Goal: Task Accomplishment & Management: Manage account settings

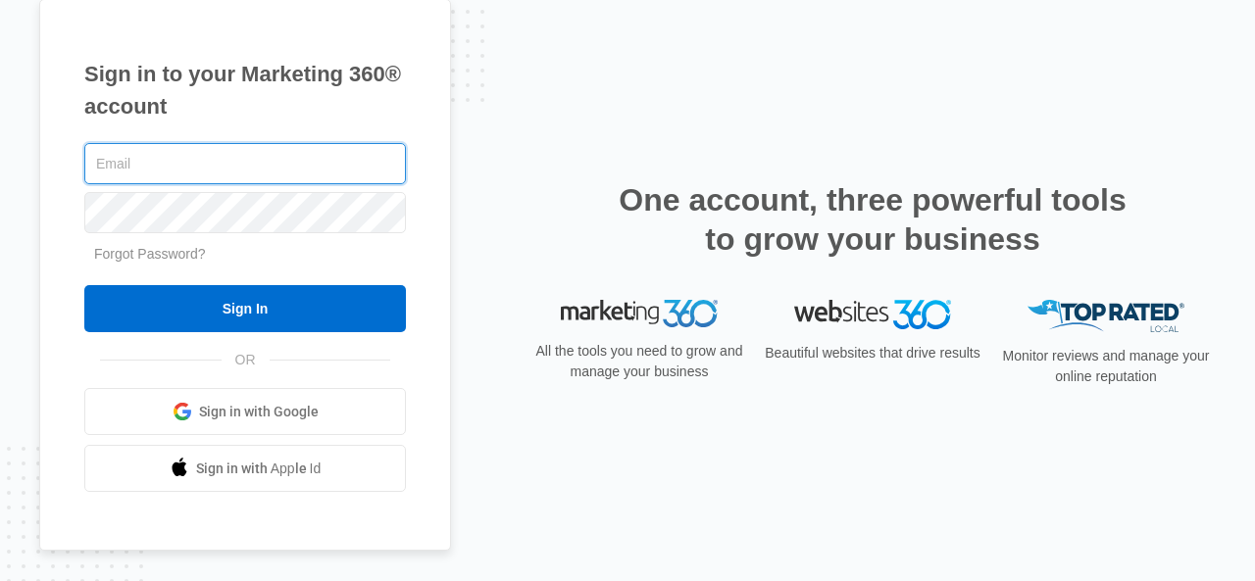
click at [264, 170] on input "text" at bounding box center [245, 163] width 322 height 41
type input "[PERSON_NAME][EMAIL_ADDRESS][DOMAIN_NAME]"
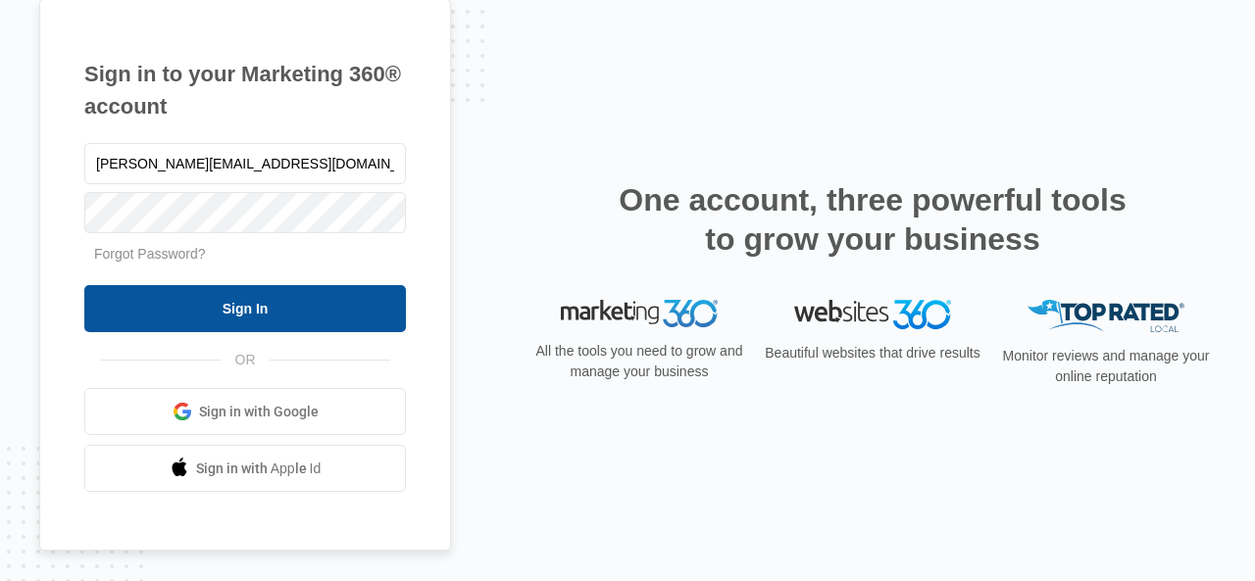
click at [299, 313] on input "Sign In" at bounding box center [245, 308] width 322 height 47
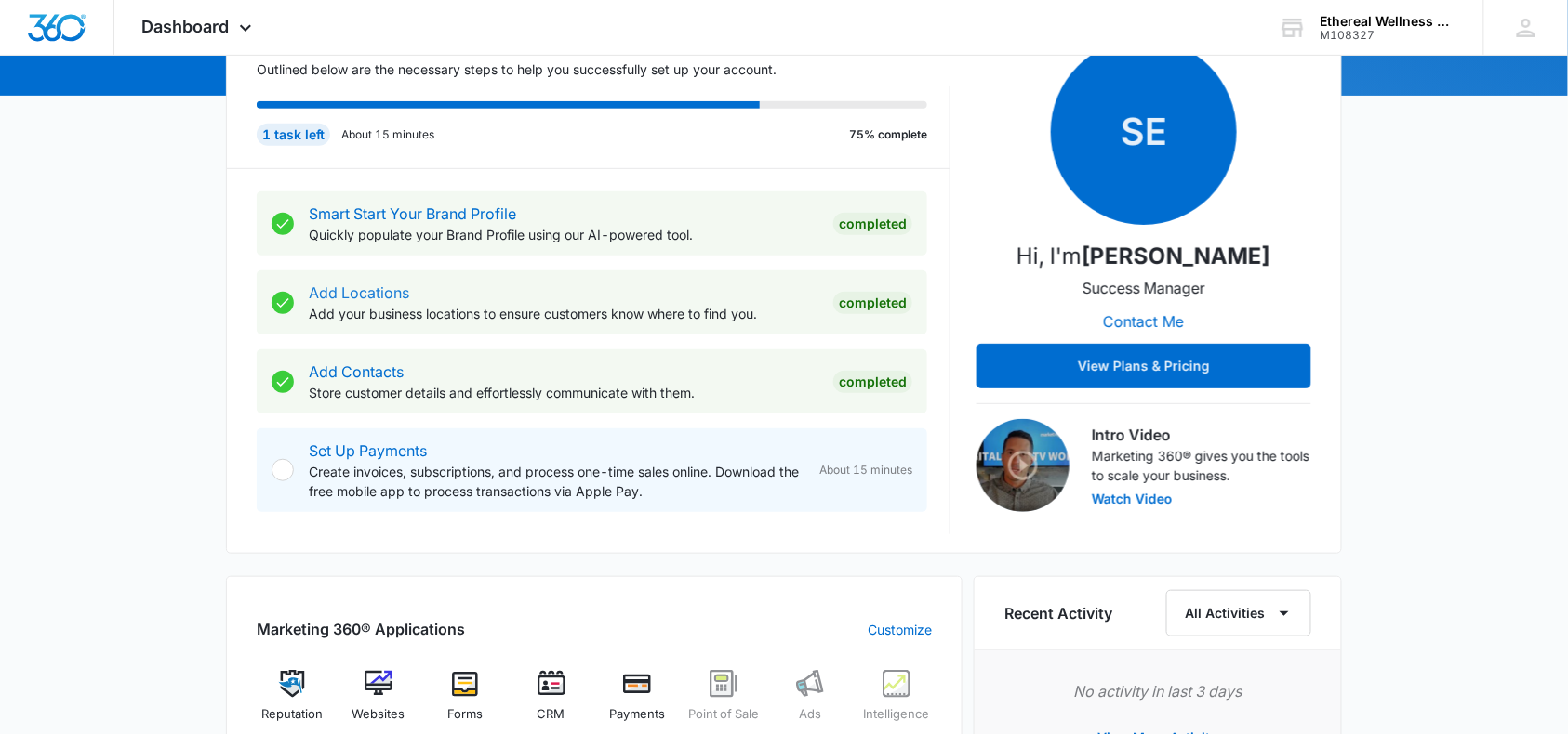
scroll to position [238, 0]
click at [377, 686] on img at bounding box center [378, 685] width 28 height 28
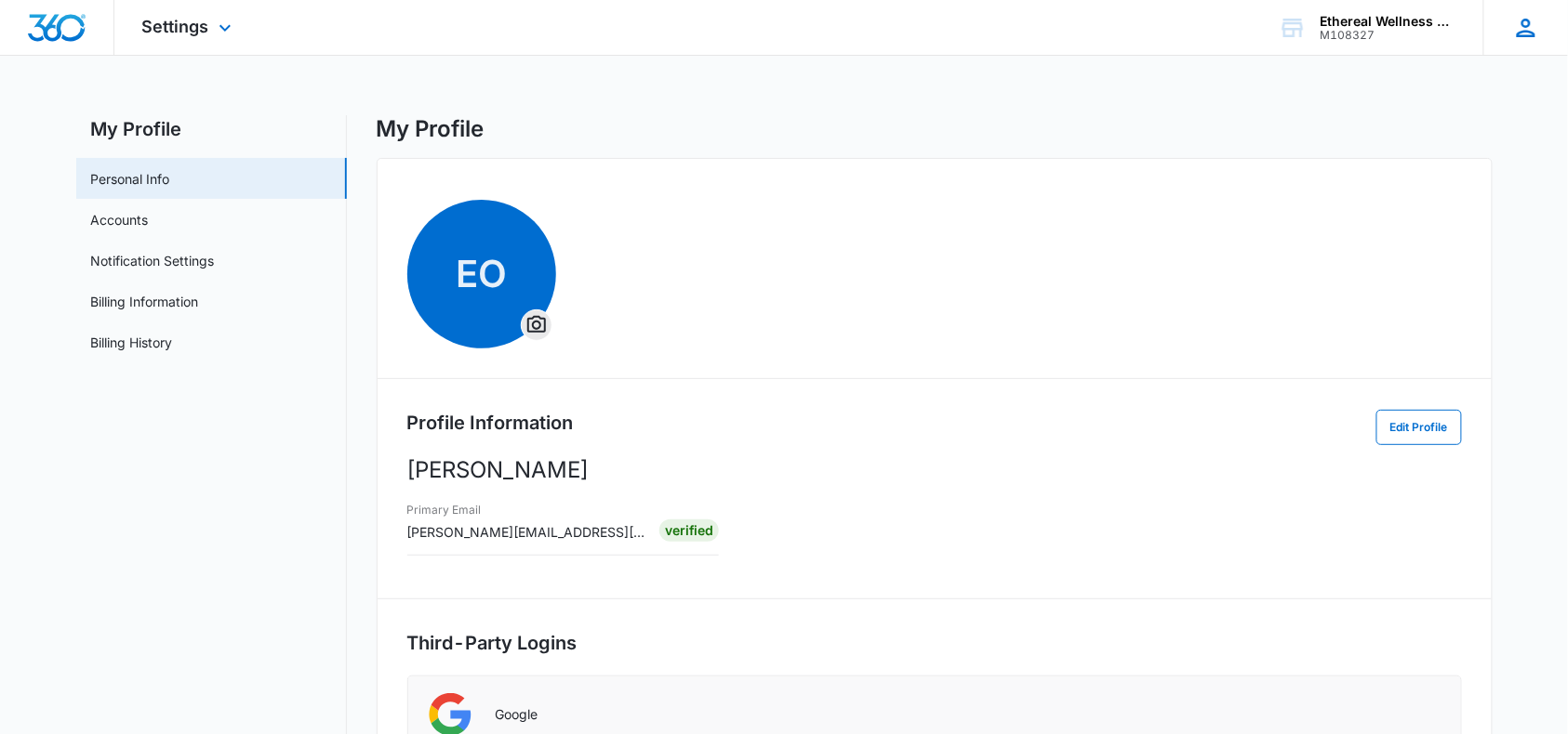
click at [1522, 33] on icon at bounding box center [1525, 28] width 28 height 28
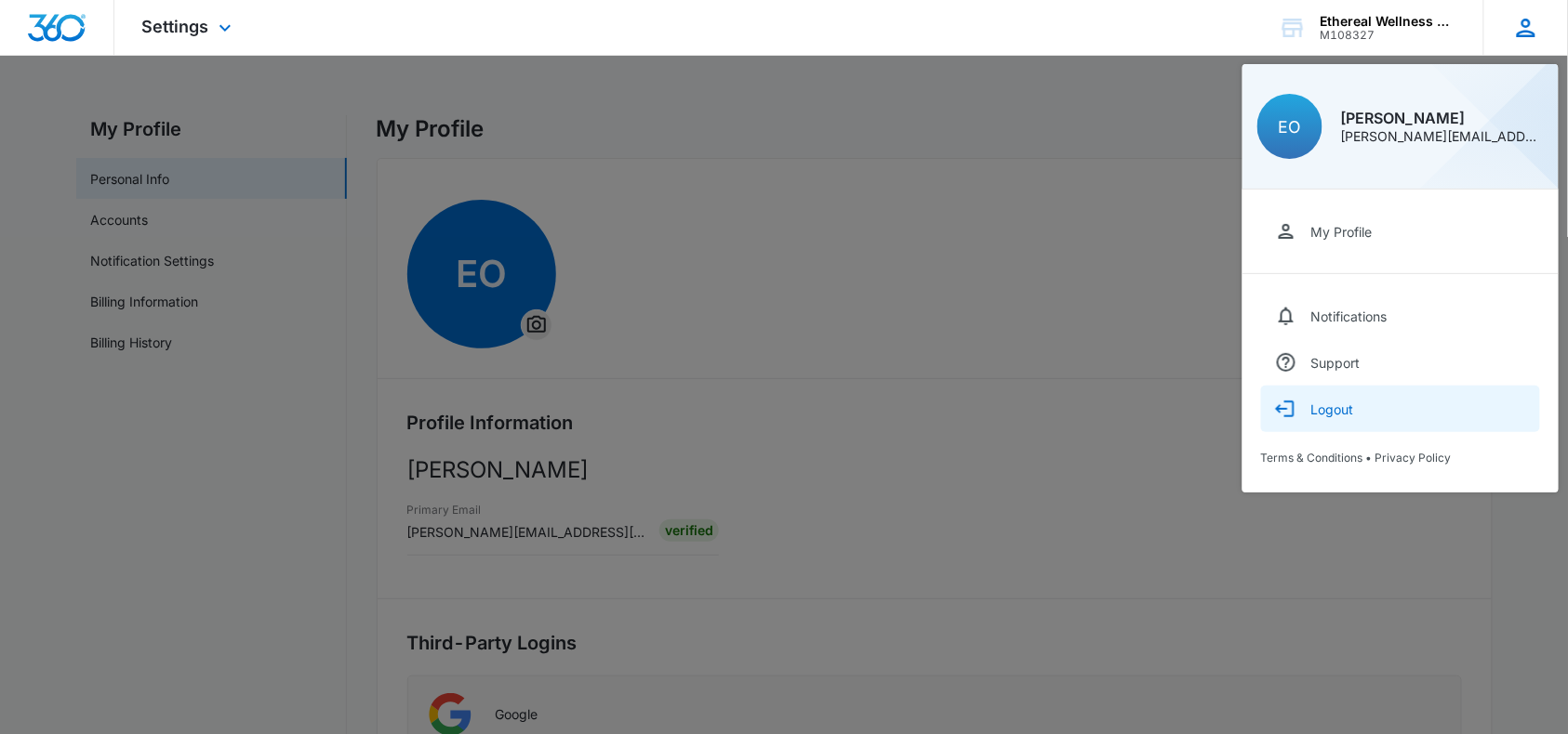
click at [1343, 415] on div "Logout" at bounding box center [1332, 410] width 43 height 16
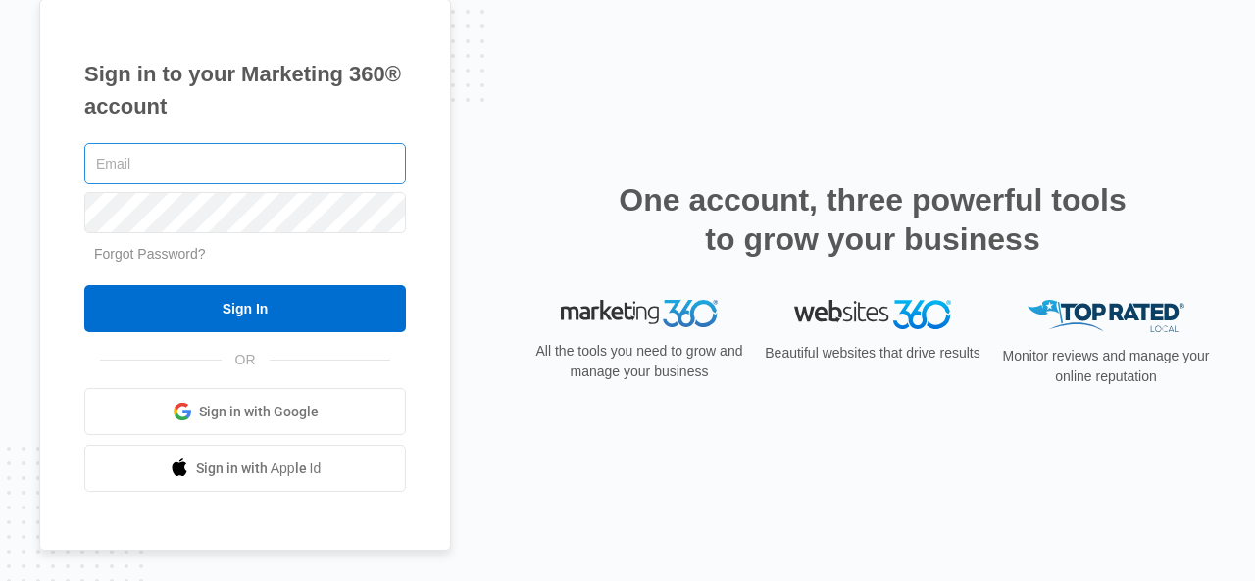
click at [260, 174] on input "text" at bounding box center [245, 163] width 322 height 41
type input "[PERSON_NAME][EMAIL_ADDRESS][DOMAIN_NAME]"
